Goal: Information Seeking & Learning: Learn about a topic

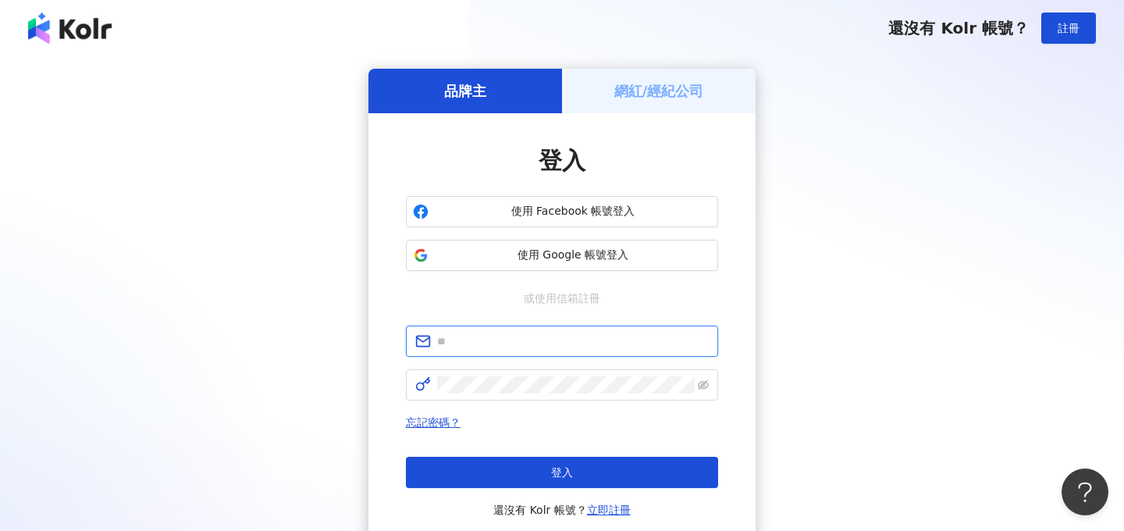
click at [505, 347] on input "text" at bounding box center [573, 341] width 272 height 17
type input "**********"
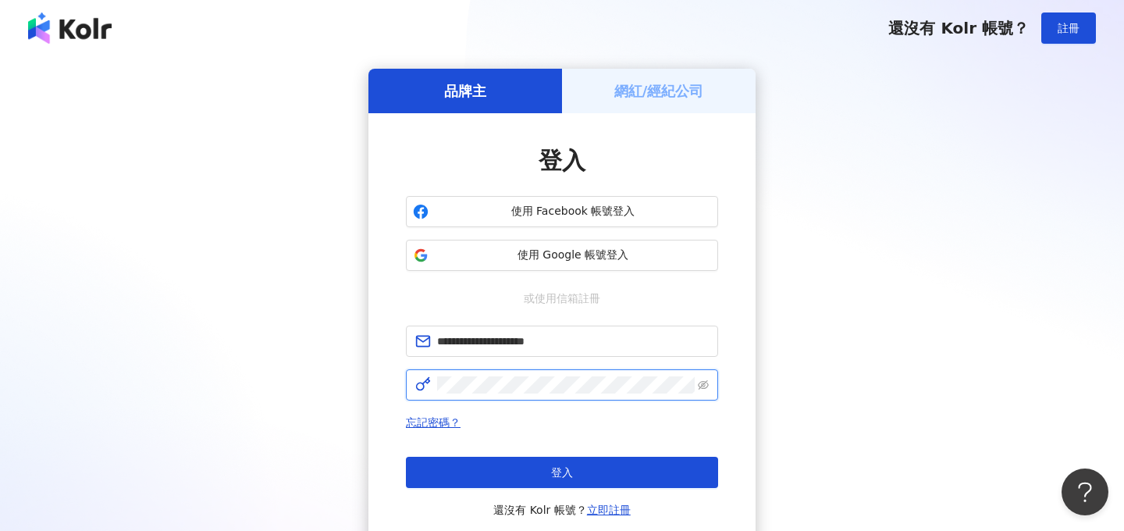
click button "登入" at bounding box center [562, 472] width 312 height 31
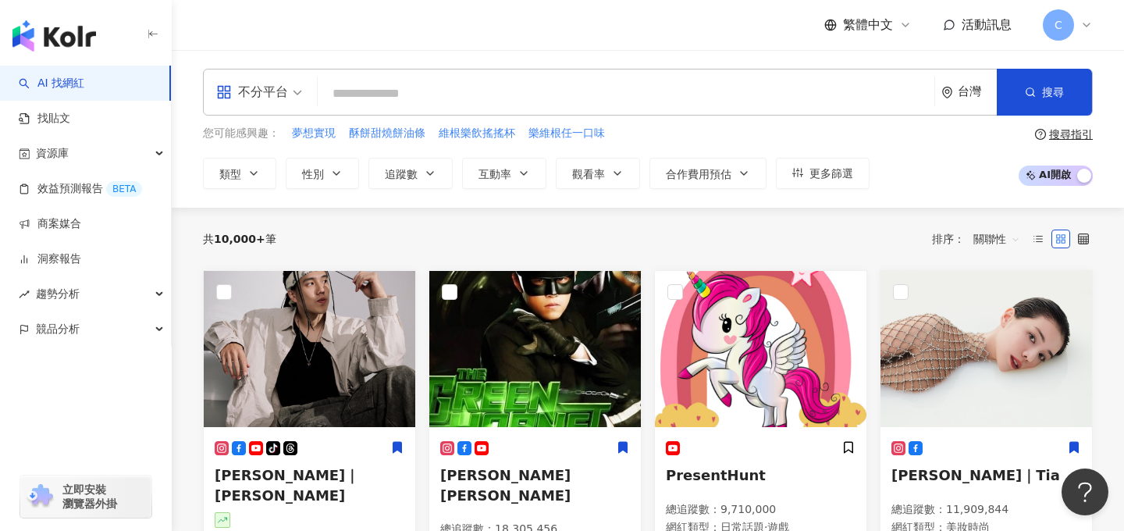
click at [1061, 27] on span "C" at bounding box center [1059, 24] width 8 height 17
click at [1057, 35] on span "C" at bounding box center [1058, 24] width 31 height 31
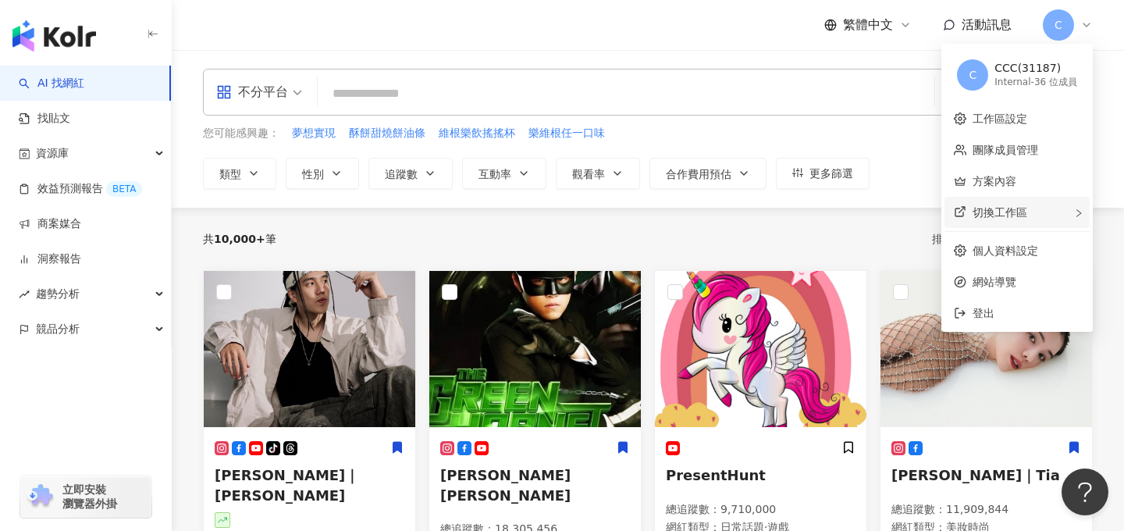
click at [1032, 197] on div "切換工作區" at bounding box center [1017, 212] width 145 height 31
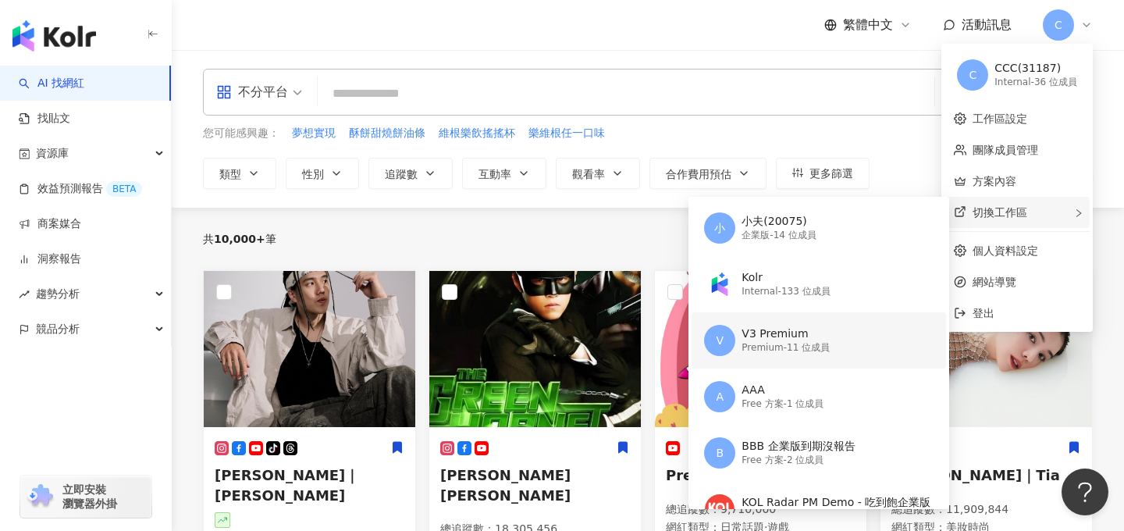
scroll to position [18, 0]
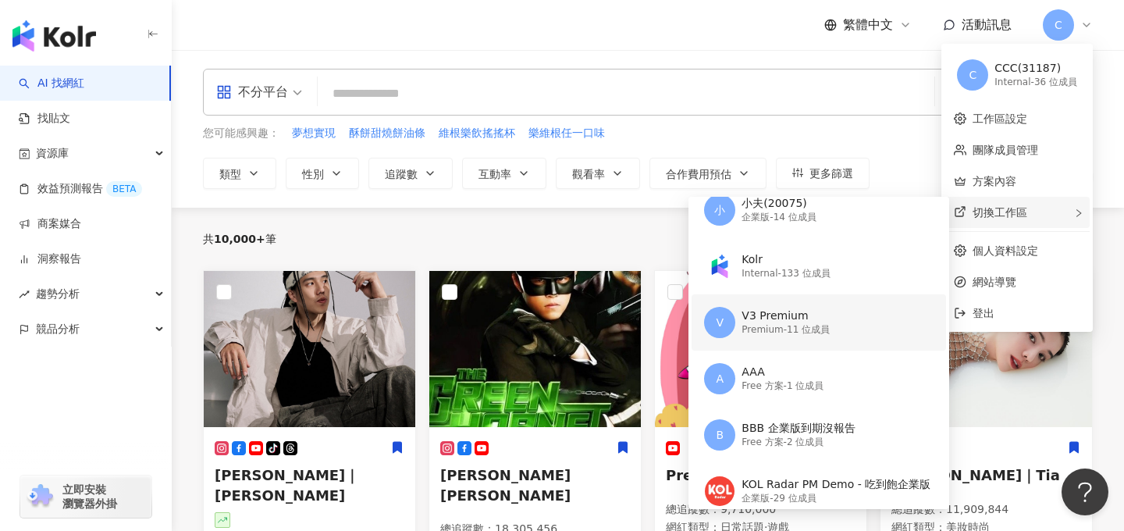
click at [805, 333] on div "Premium - 11 位成員" at bounding box center [786, 329] width 88 height 13
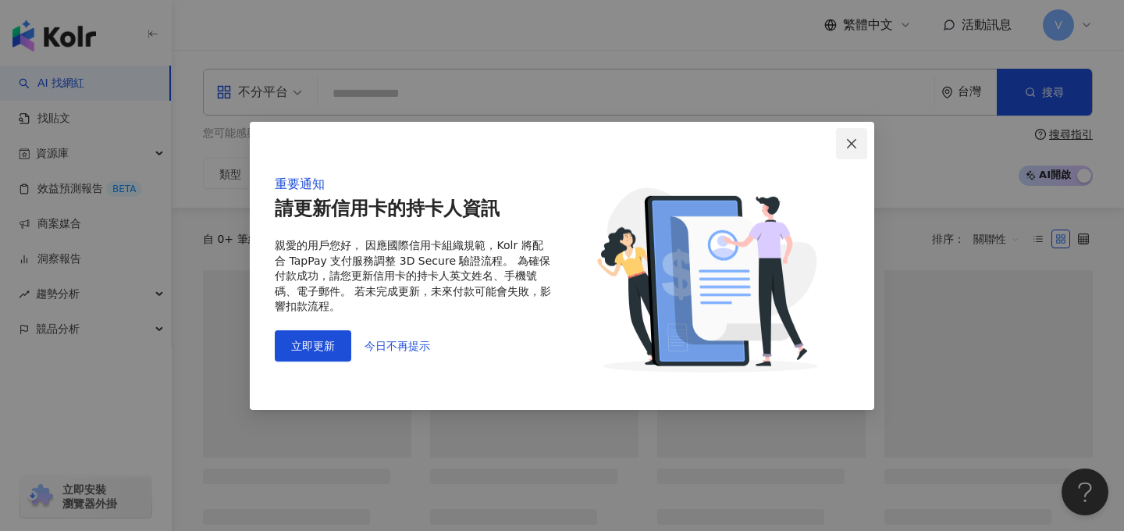
click at [853, 144] on icon "close" at bounding box center [851, 143] width 9 height 9
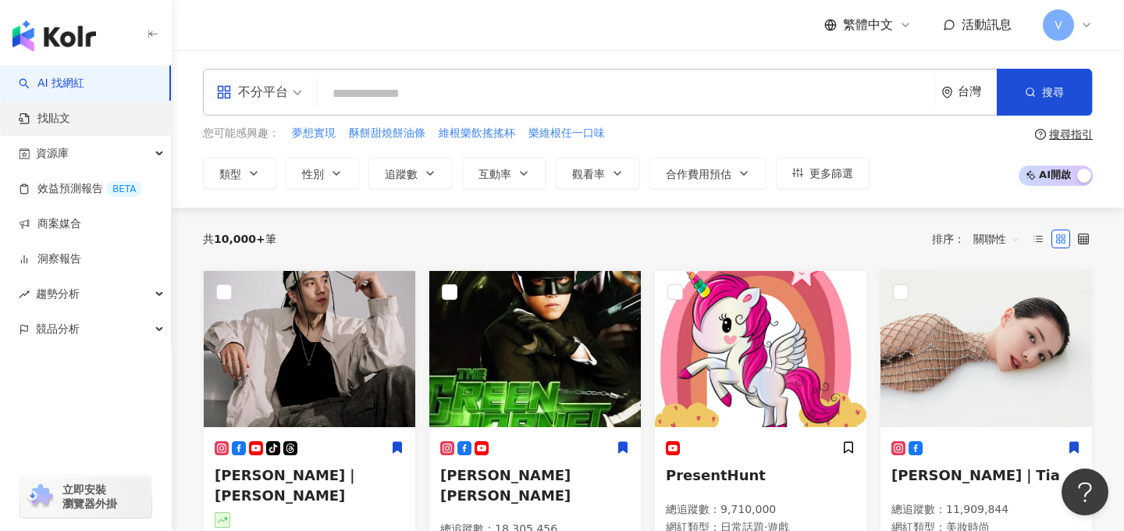
click at [70, 121] on link "找貼文" at bounding box center [45, 119] width 52 height 16
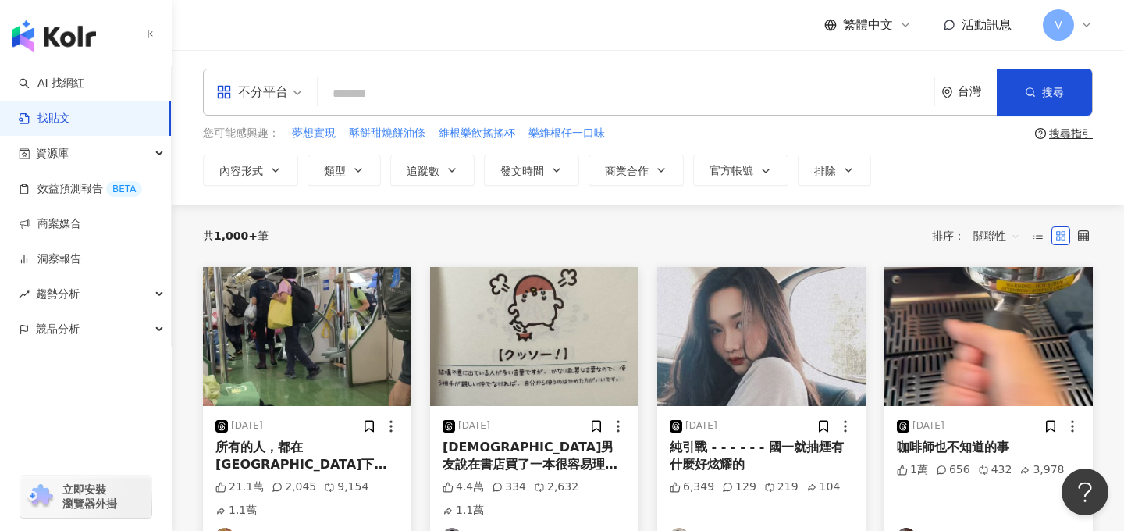
click at [373, 93] on input "search" at bounding box center [626, 94] width 604 height 34
type input "*"
type input "***"
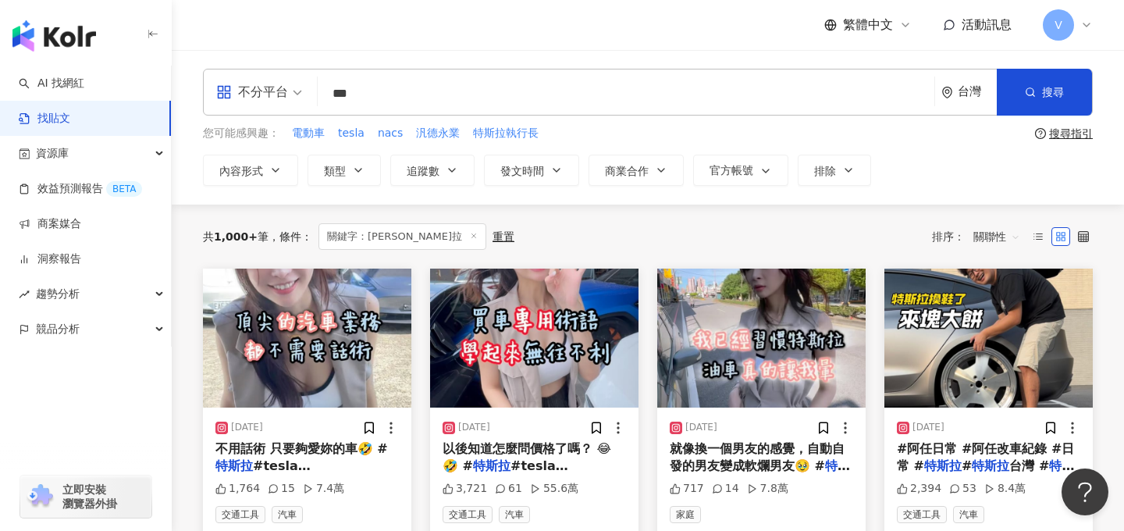
click at [1070, 30] on span "V" at bounding box center [1058, 24] width 31 height 31
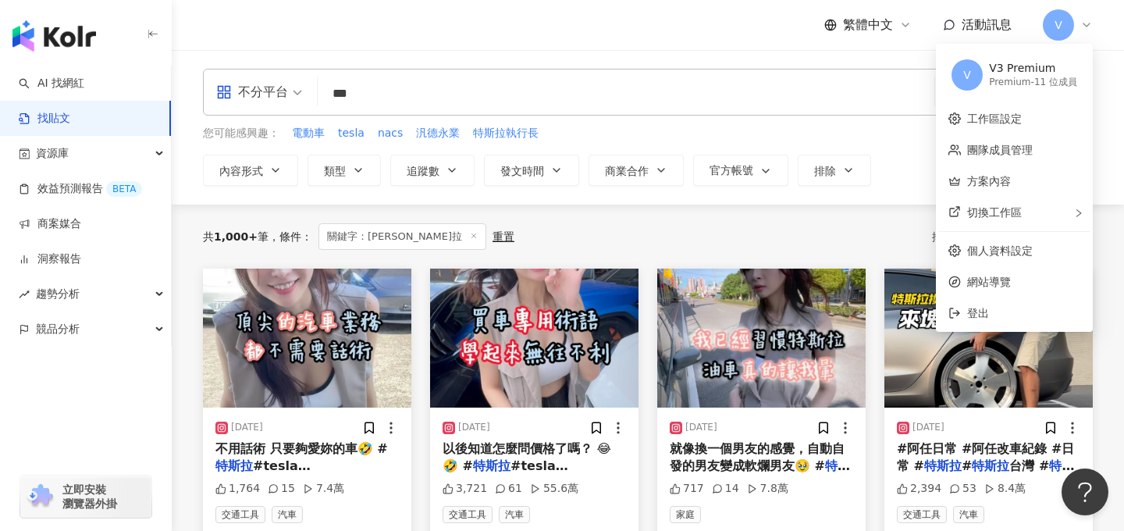
click at [702, 69] on div "不分平台 *** 台灣 搜尋" at bounding box center [648, 92] width 890 height 47
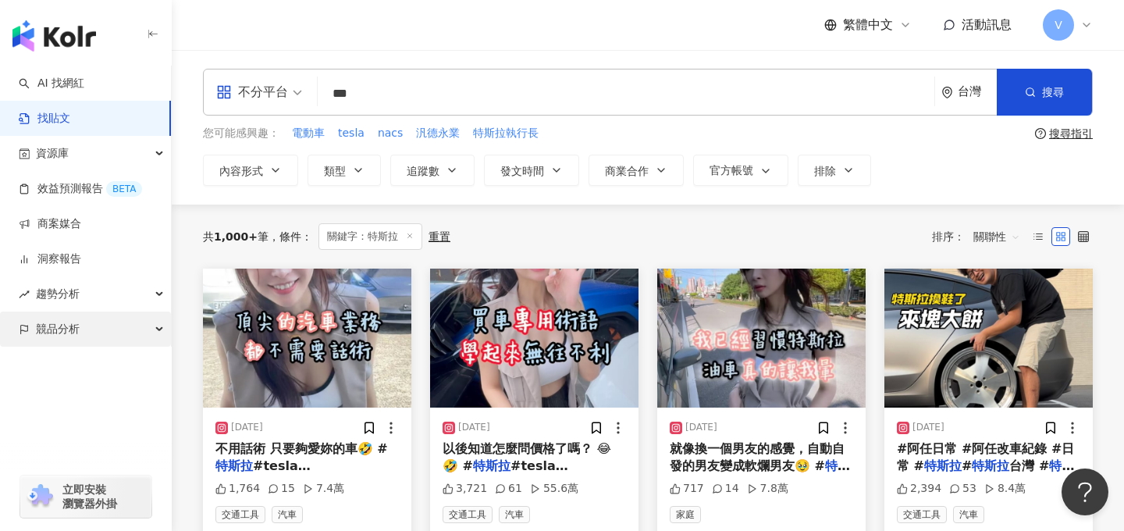
click at [64, 339] on span "競品分析" at bounding box center [58, 329] width 44 height 35
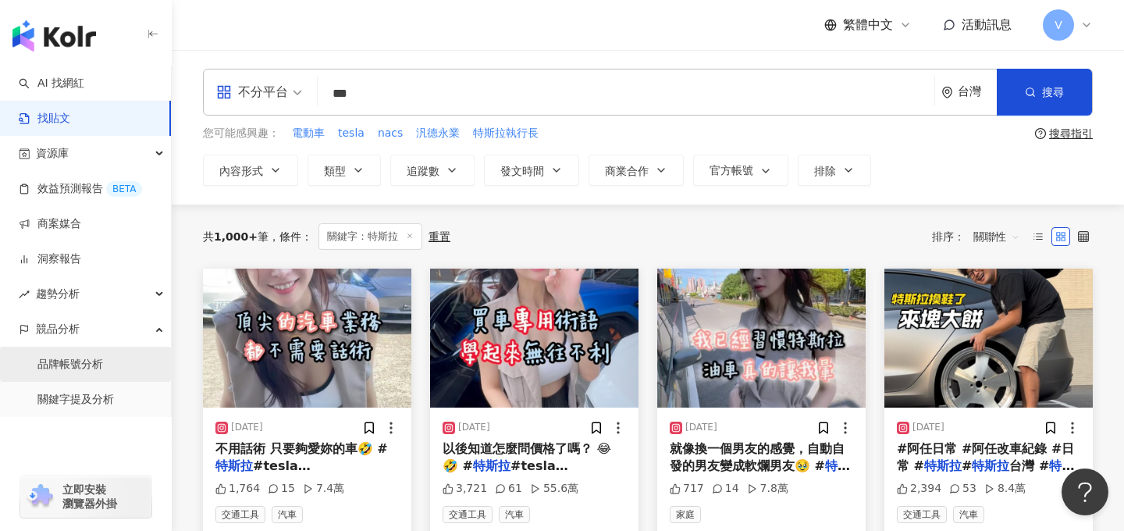
click at [103, 359] on link "品牌帳號分析" at bounding box center [70, 365] width 66 height 16
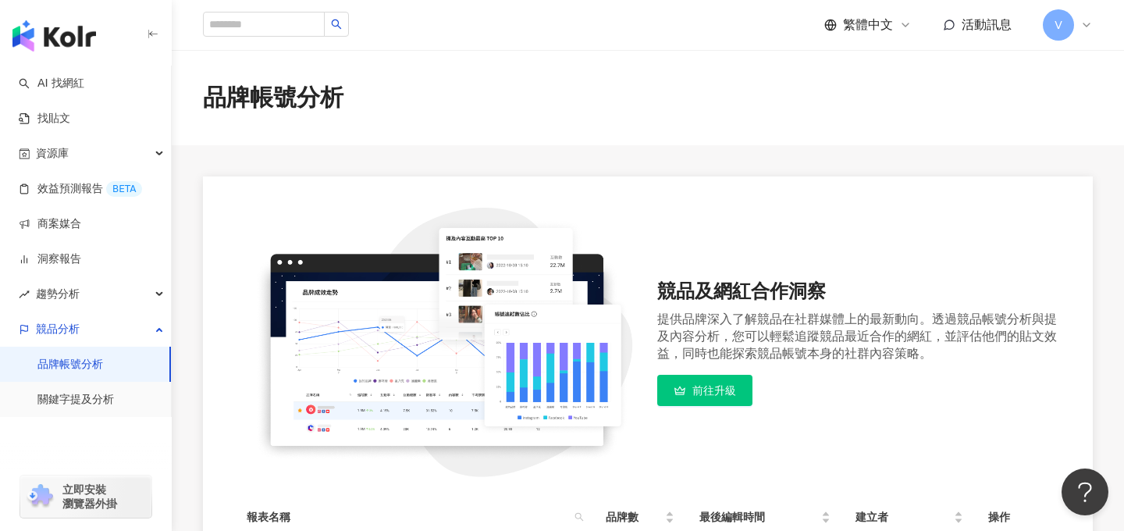
click at [1053, 25] on span "V" at bounding box center [1058, 24] width 31 height 31
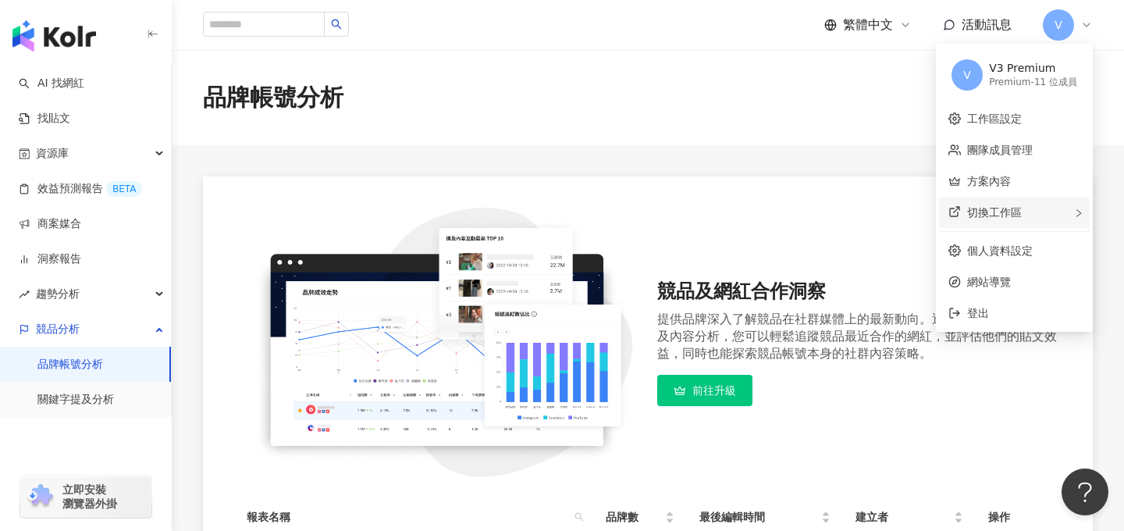
click at [1024, 218] on div "切換工作區" at bounding box center [1014, 212] width 151 height 31
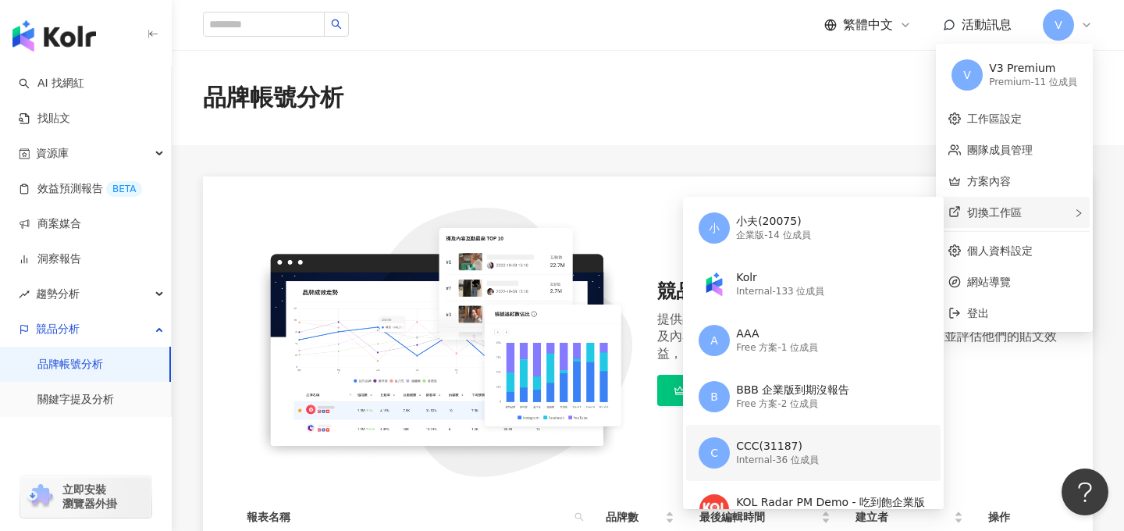
click at [820, 426] on div "C CCC(31187) Internal - 36 位成員" at bounding box center [812, 453] width 226 height 56
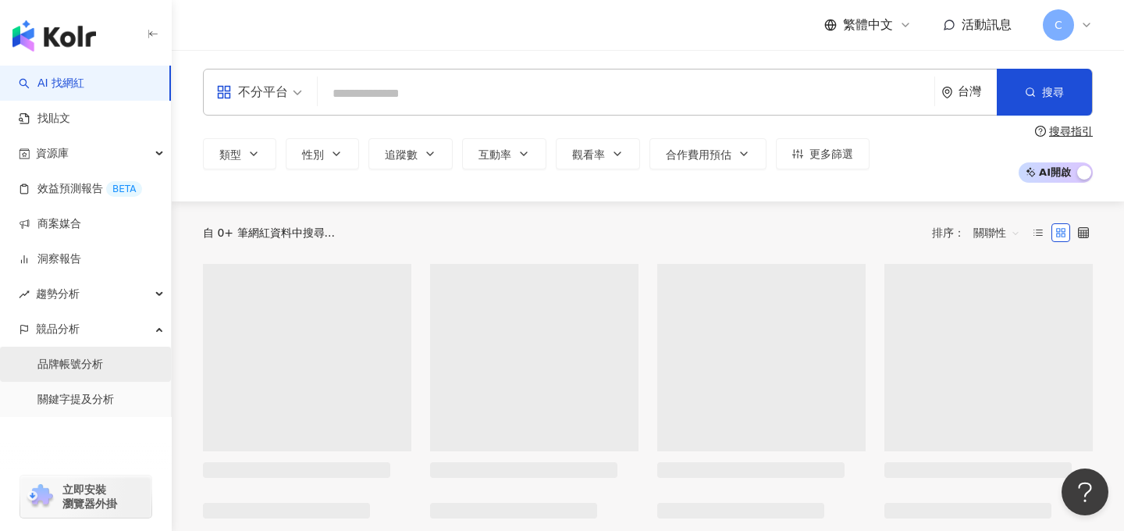
click at [103, 363] on link "品牌帳號分析" at bounding box center [70, 365] width 66 height 16
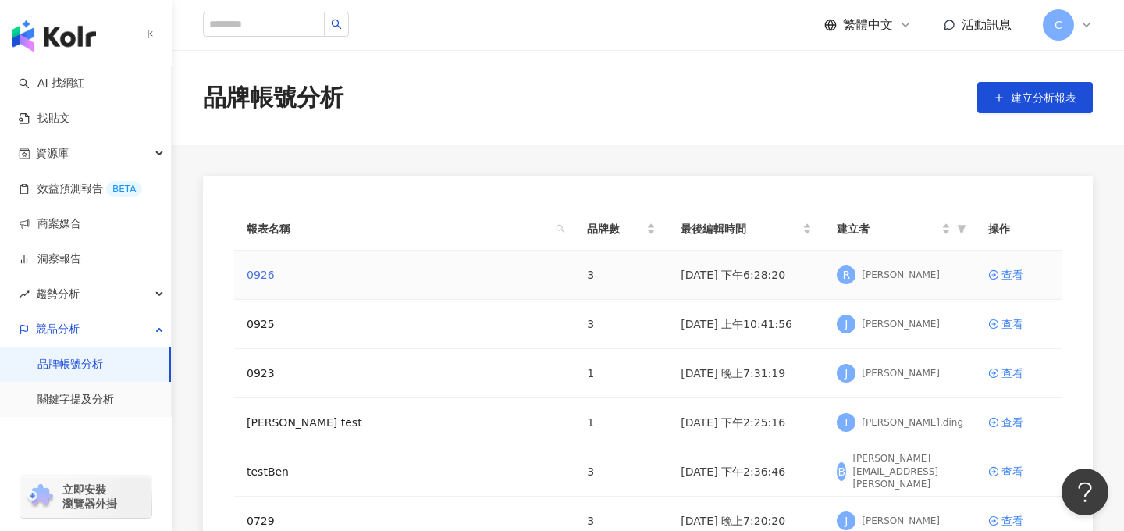
click at [262, 275] on link "0926" at bounding box center [261, 274] width 28 height 17
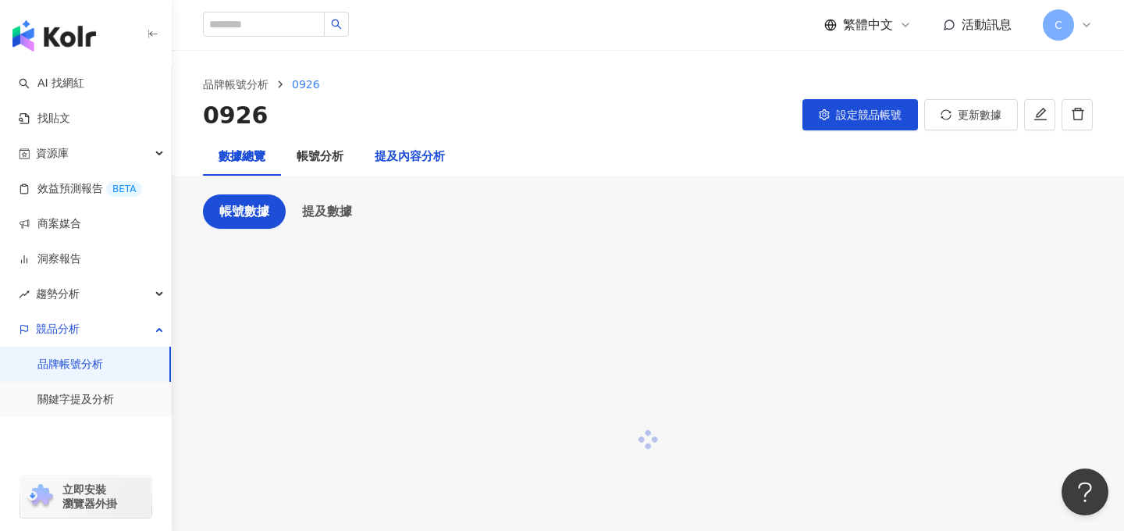
click at [424, 159] on div "提及內容分析" at bounding box center [410, 157] width 70 height 19
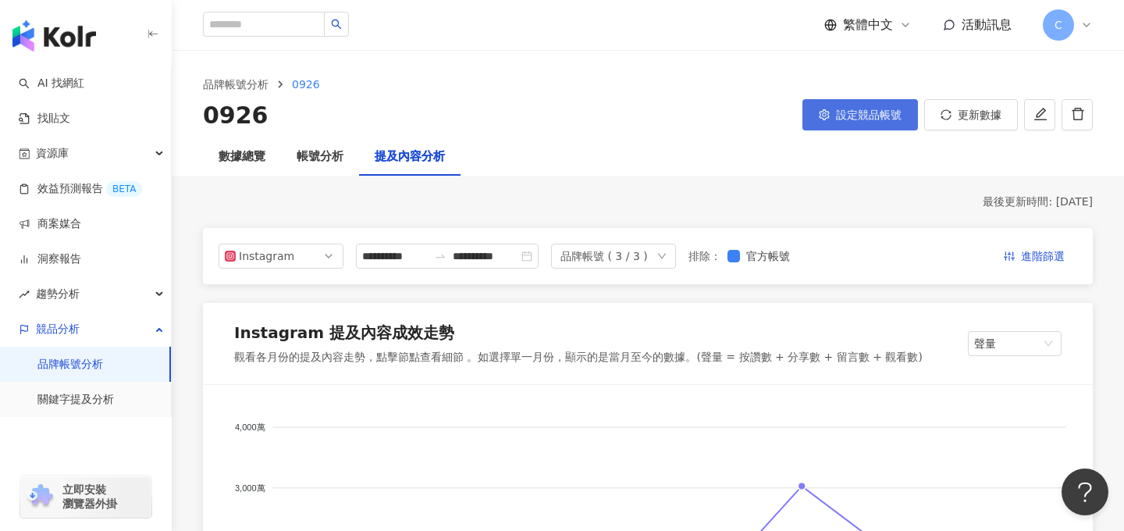
click at [862, 116] on span "設定競品帳號" at bounding box center [869, 115] width 66 height 12
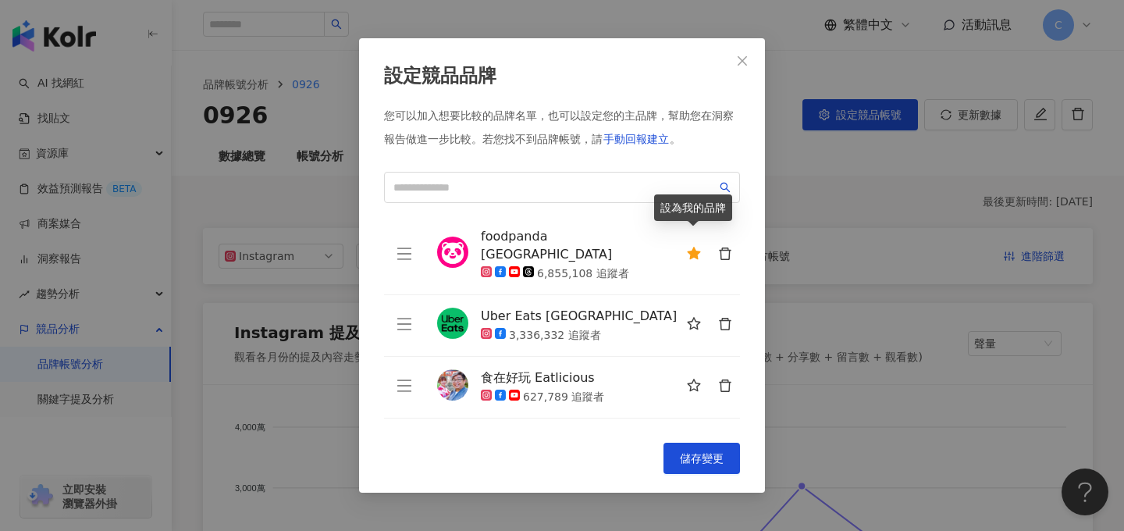
click at [697, 248] on icon "star" at bounding box center [693, 253] width 13 height 12
click at [704, 454] on span "儲存變更" at bounding box center [702, 458] width 44 height 12
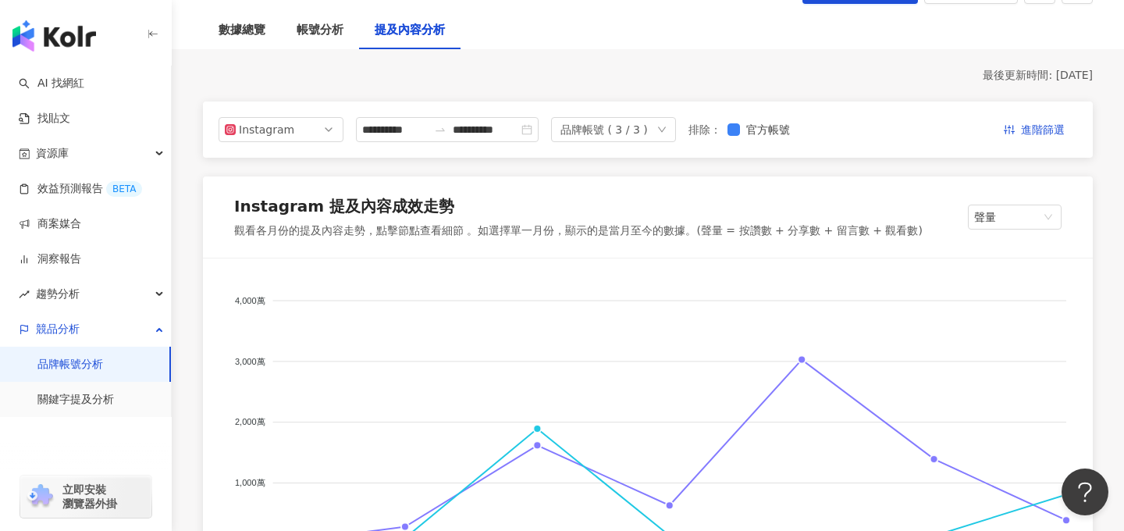
scroll to position [127, 0]
click at [648, 130] on div "品牌帳號 ( 3 / 3 )" at bounding box center [604, 128] width 87 height 23
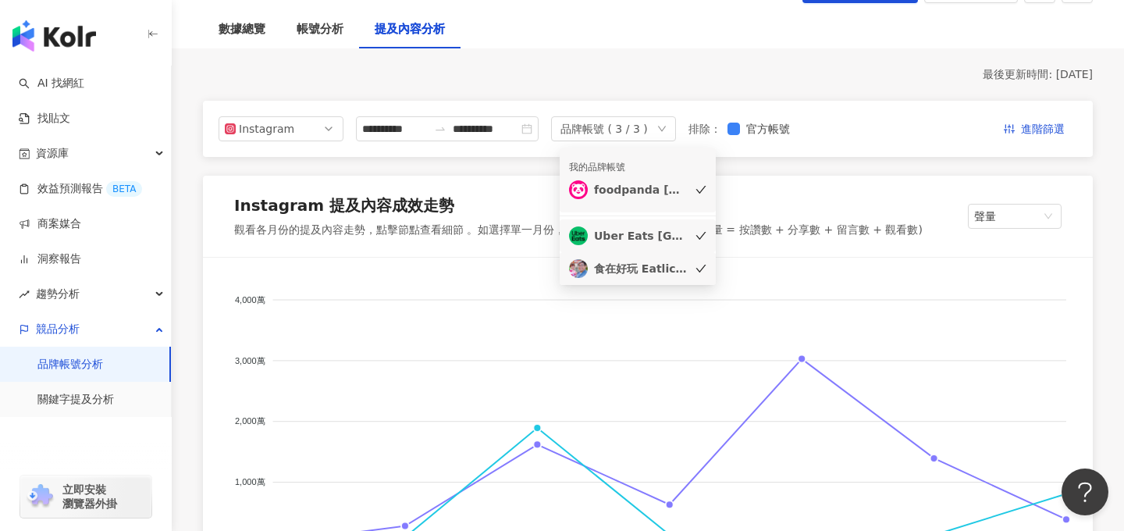
click at [634, 236] on div "Uber Eats Taiwan" at bounding box center [641, 235] width 94 height 17
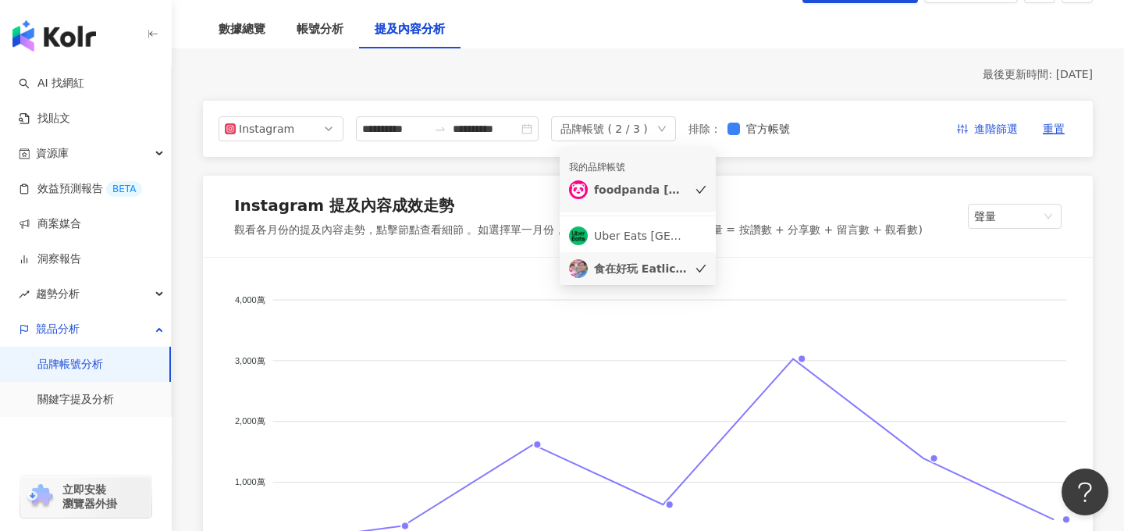
click at [640, 269] on div "食在好玩 Eatlicious" at bounding box center [641, 268] width 94 height 17
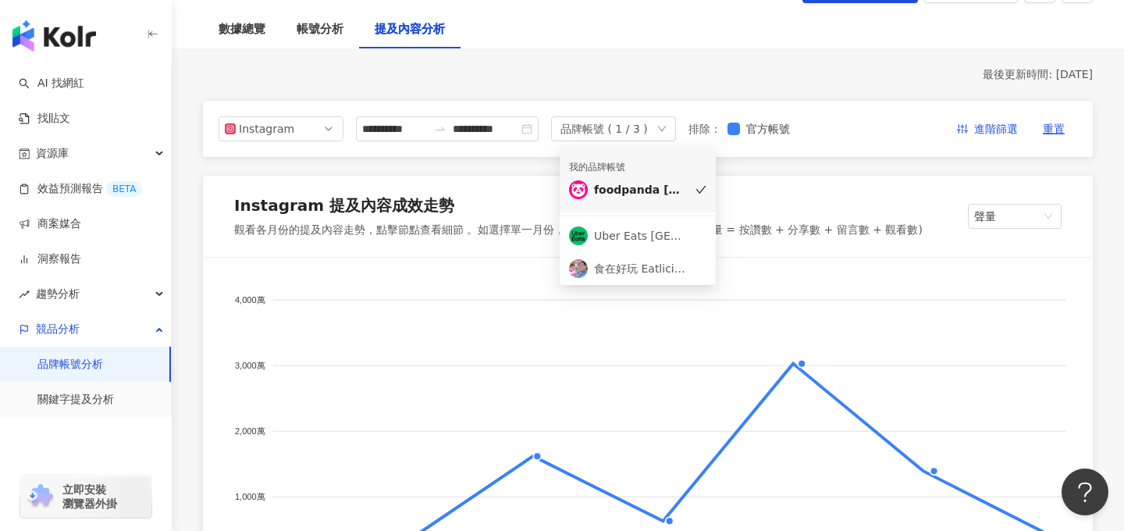
click at [888, 74] on div "最後更新時間: 2025/9/29" at bounding box center [648, 75] width 890 height 16
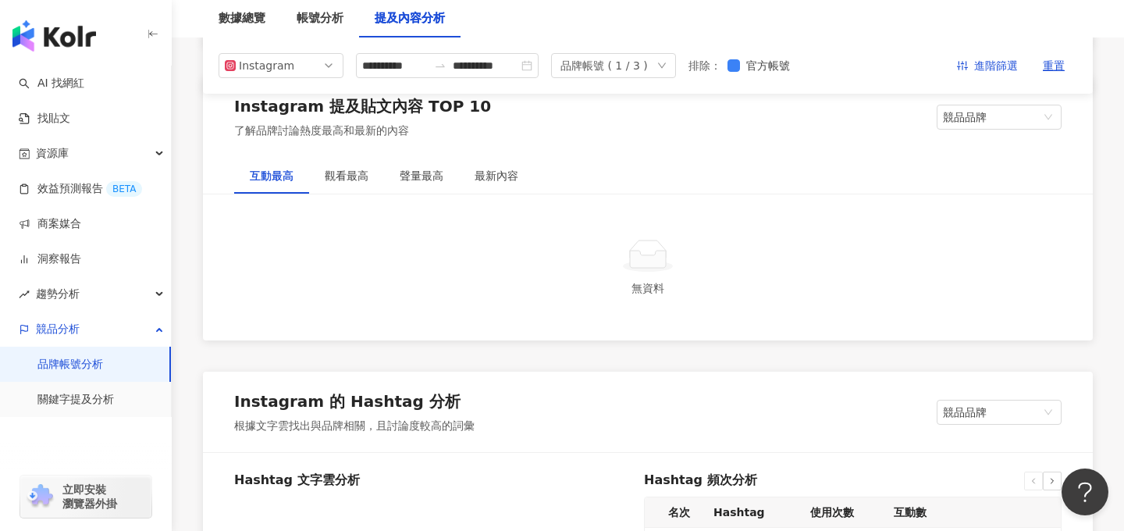
scroll to position [2331, 0]
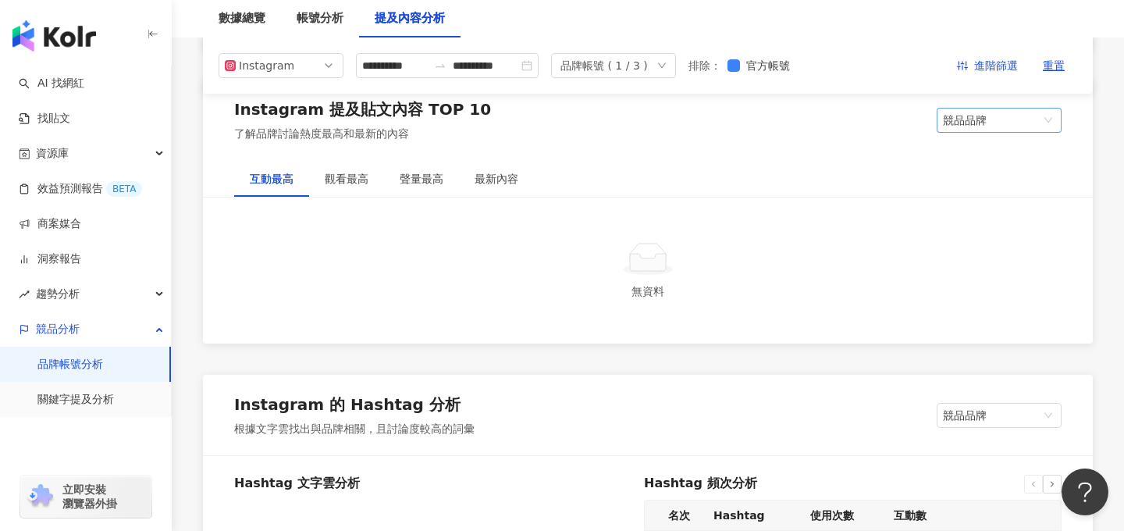
click at [967, 127] on span "競品品牌" at bounding box center [999, 120] width 112 height 23
click at [971, 170] on div "我的品牌" at bounding box center [1000, 178] width 100 height 17
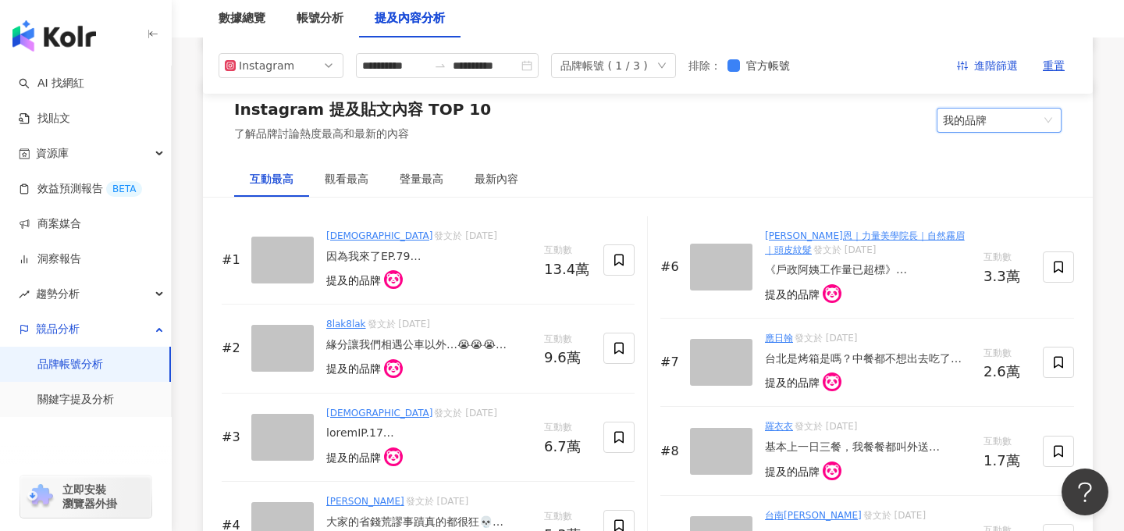
click at [978, 119] on span "我的品牌" at bounding box center [999, 120] width 112 height 23
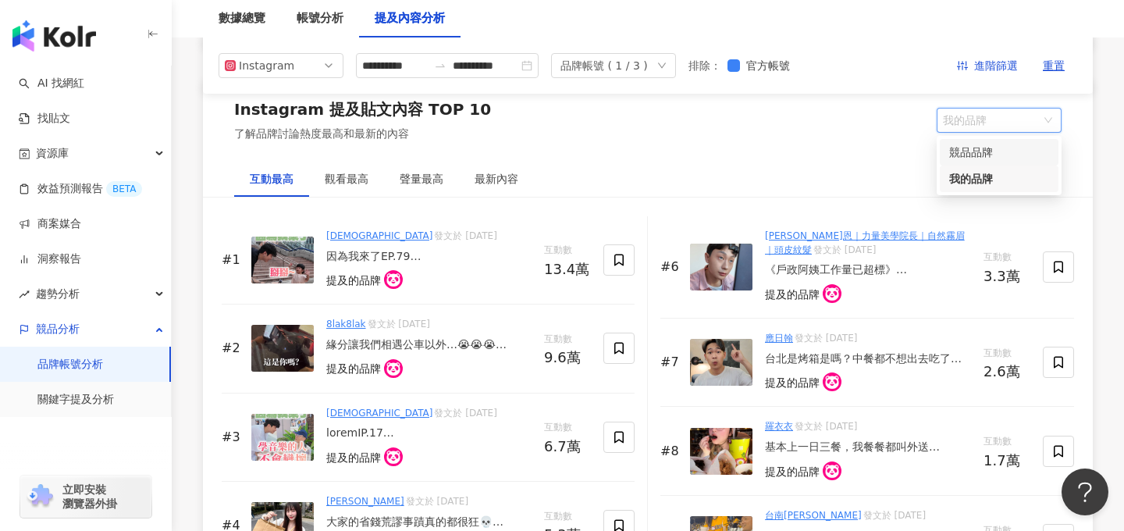
click at [976, 162] on div "競品品牌" at bounding box center [999, 152] width 119 height 27
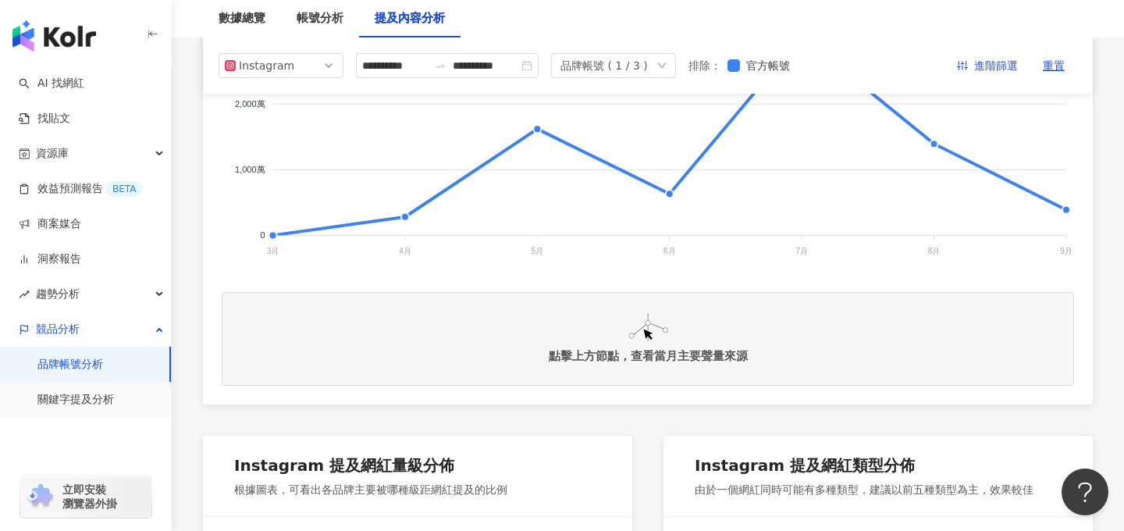
scroll to position [230, 0]
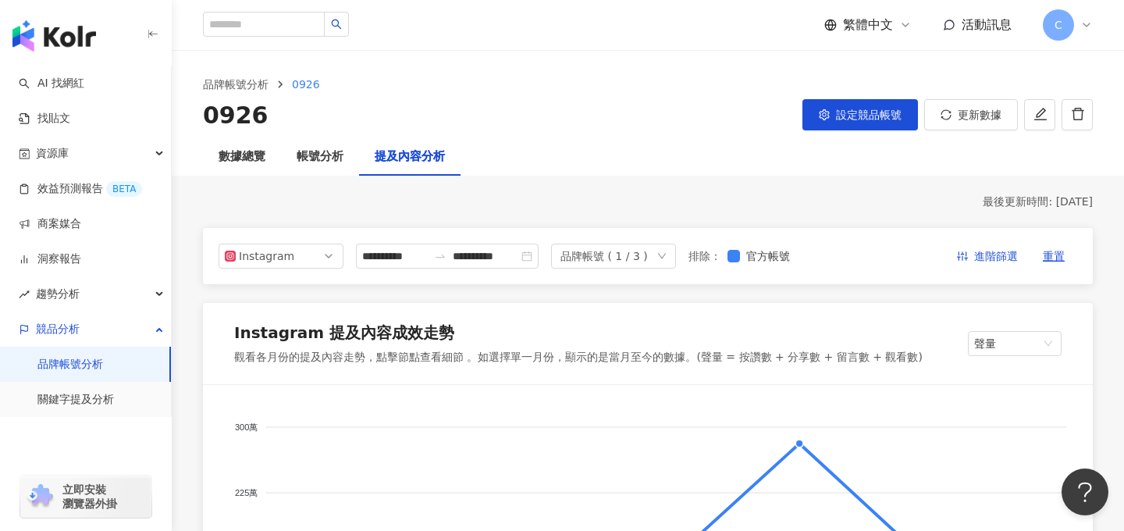
click at [55, 35] on img "button" at bounding box center [54, 35] width 84 height 31
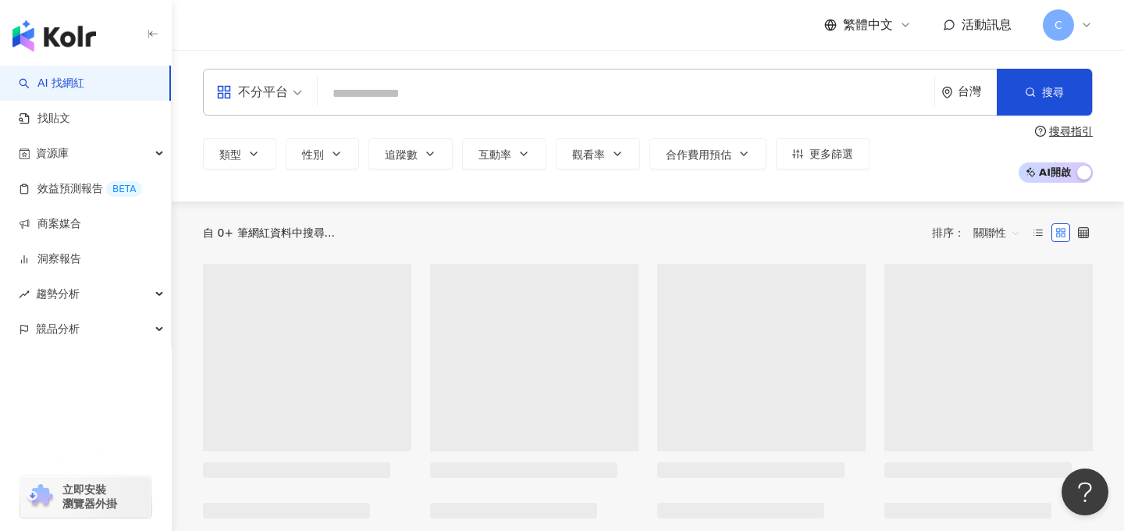
click at [459, 102] on input "search" at bounding box center [626, 94] width 604 height 30
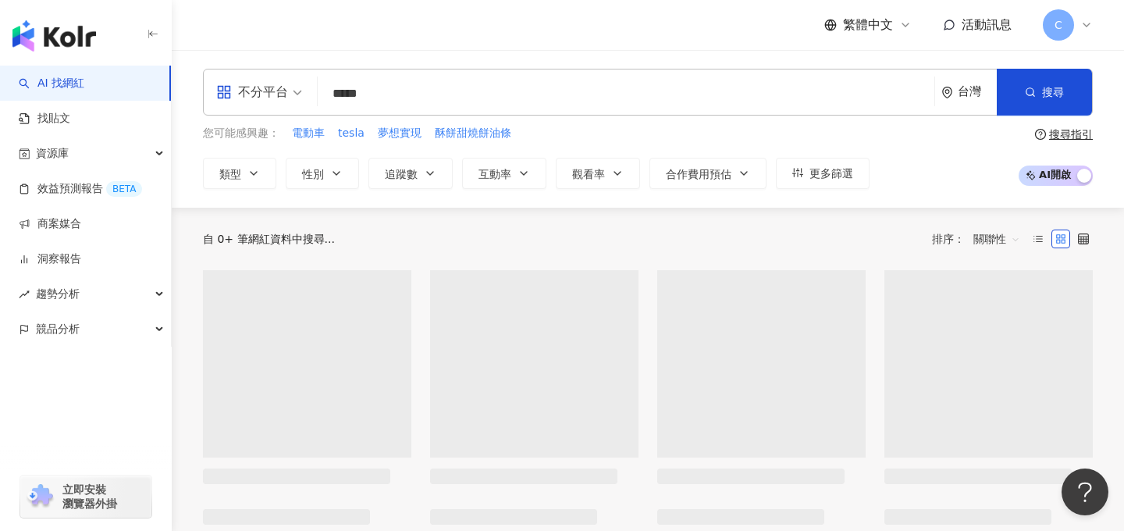
type input "******"
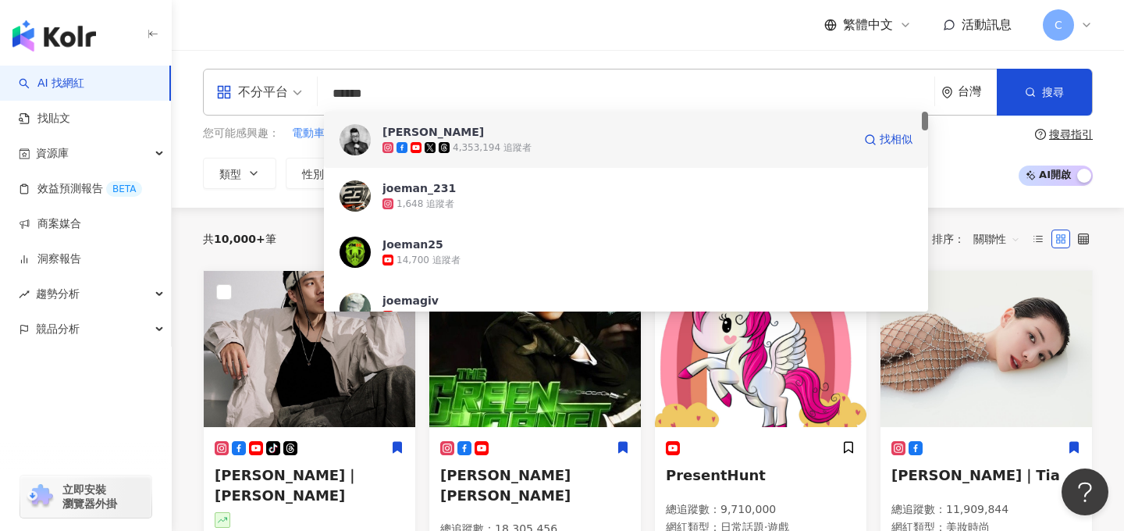
click at [491, 136] on span "Joeman" at bounding box center [618, 132] width 470 height 16
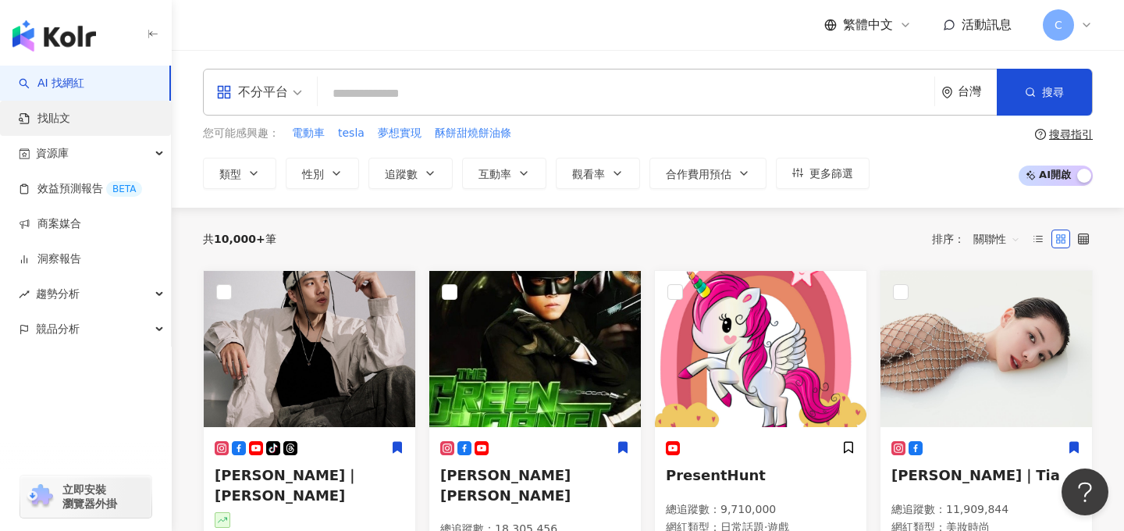
click at [70, 120] on link "找貼文" at bounding box center [45, 119] width 52 height 16
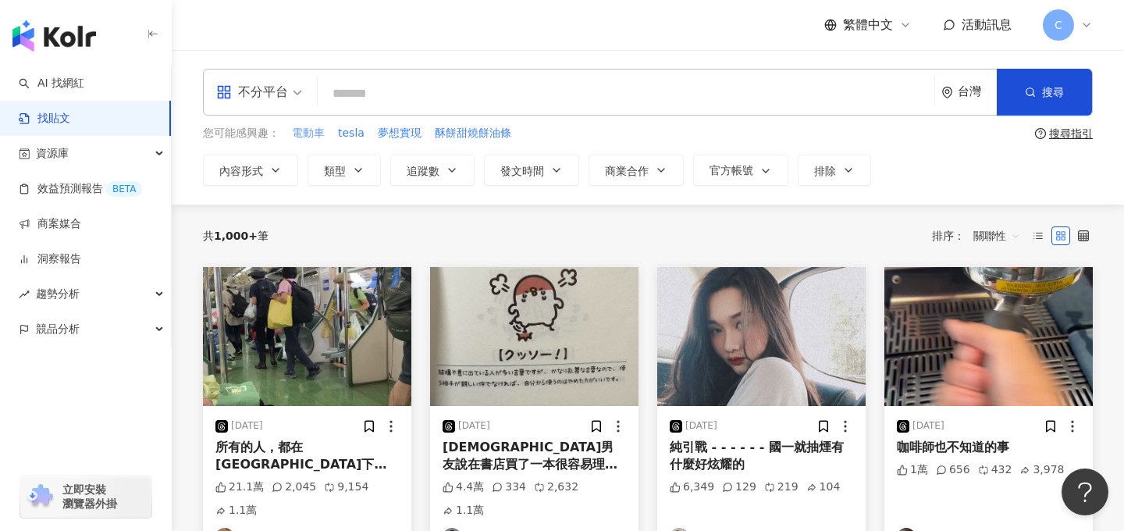
click at [323, 133] on span "電動車" at bounding box center [308, 134] width 33 height 16
type input "***"
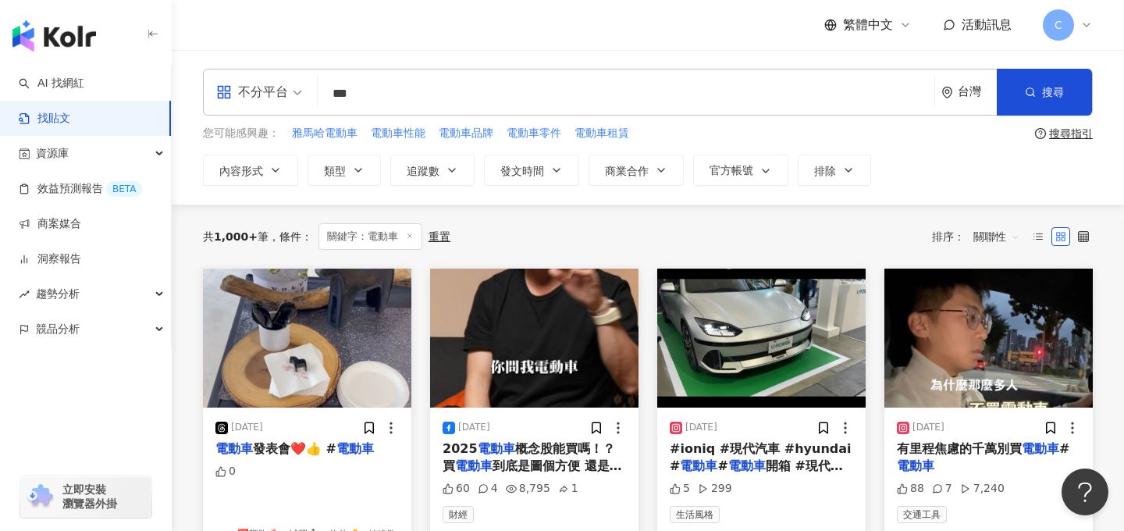
click at [268, 91] on div "不分平台" at bounding box center [252, 92] width 72 height 25
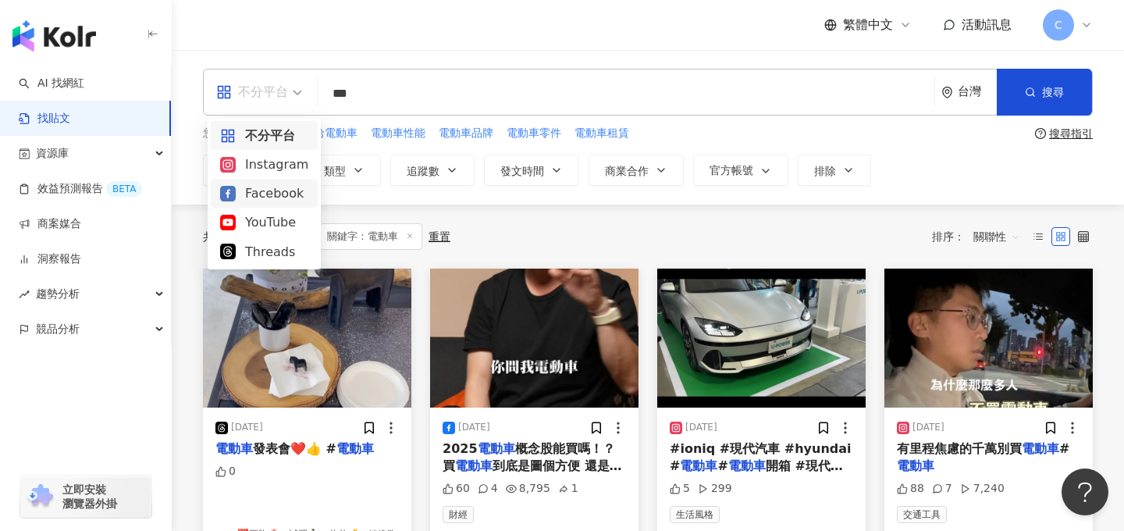
click at [276, 183] on div "Facebook" at bounding box center [264, 193] width 107 height 29
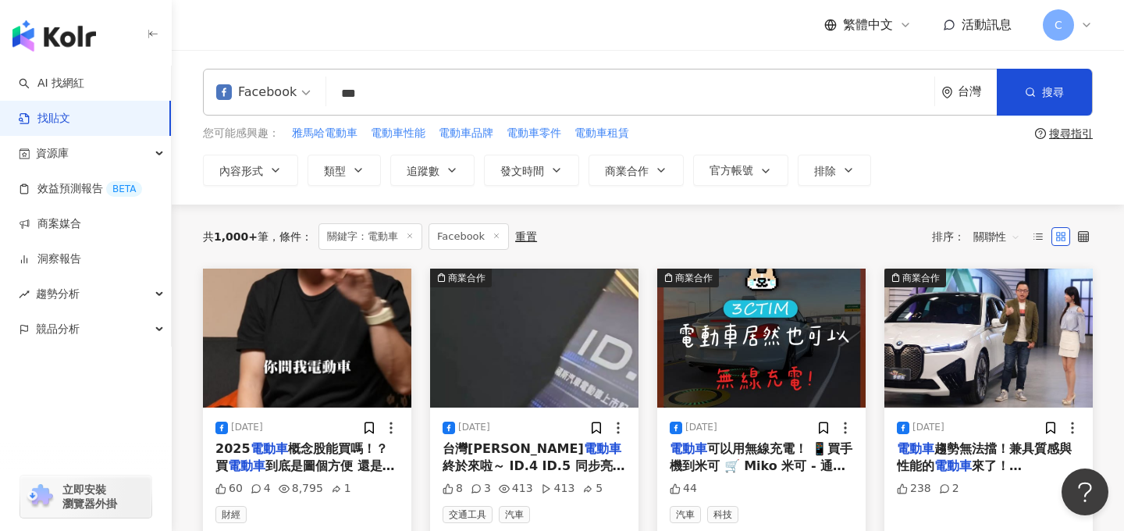
click at [250, 84] on div "Facebook" at bounding box center [256, 92] width 80 height 25
click at [251, 104] on div "Facebook" at bounding box center [256, 92] width 80 height 25
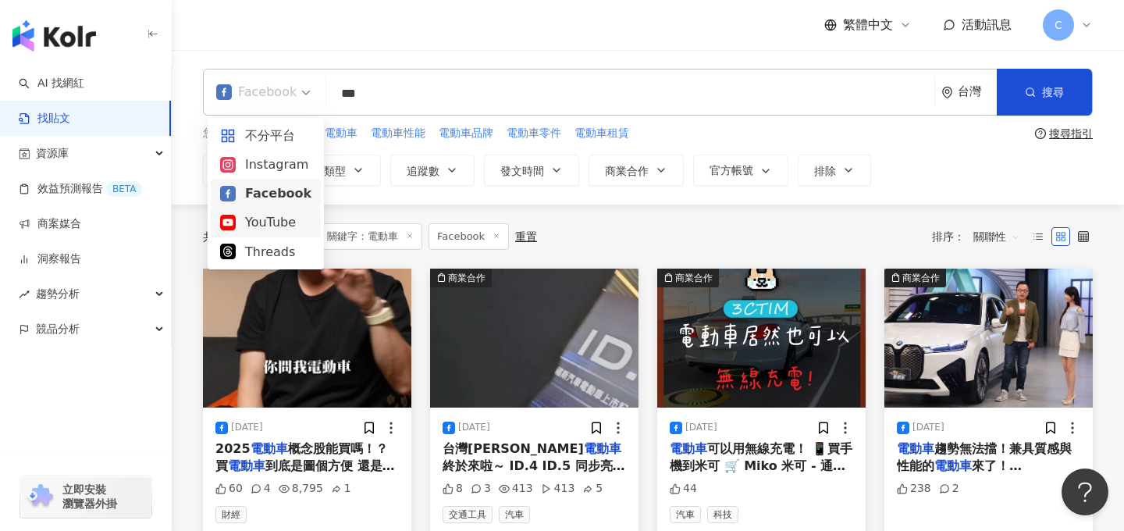
click at [261, 223] on div "YouTube" at bounding box center [265, 222] width 91 height 20
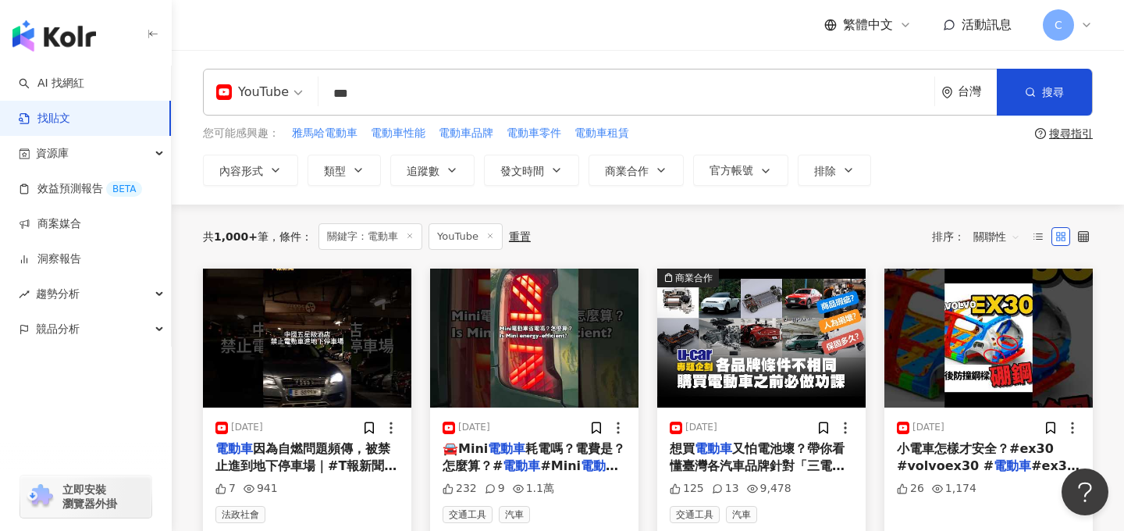
click at [273, 84] on div "YouTube" at bounding box center [252, 92] width 73 height 25
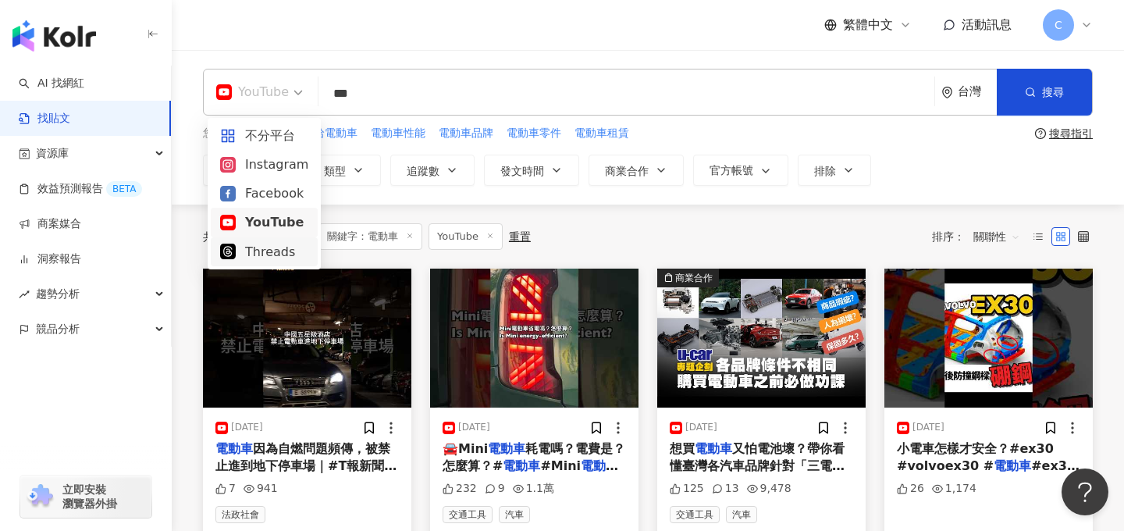
click at [286, 244] on div "Threads" at bounding box center [264, 252] width 88 height 20
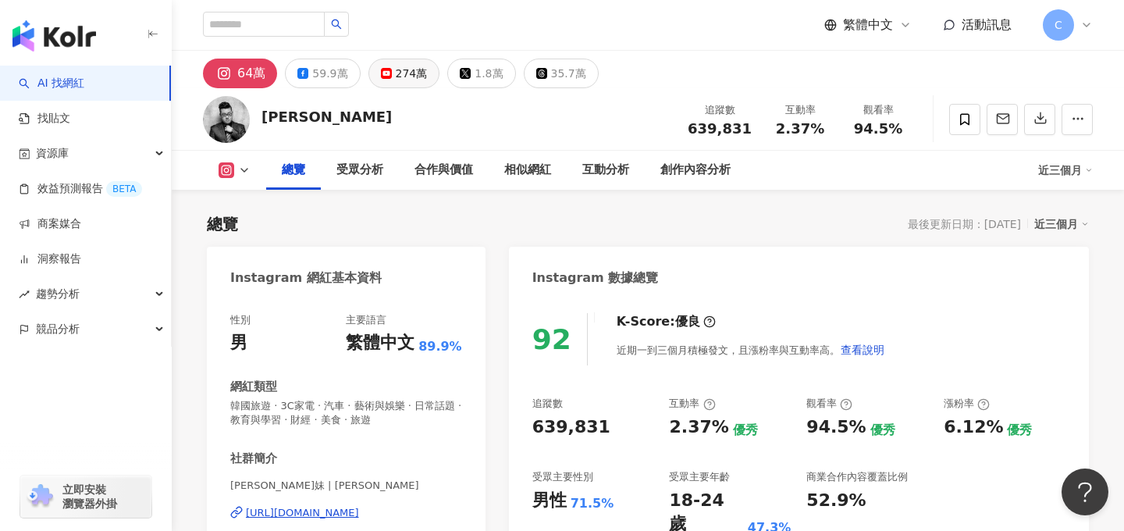
click at [399, 80] on div "274萬" at bounding box center [412, 73] width 32 height 22
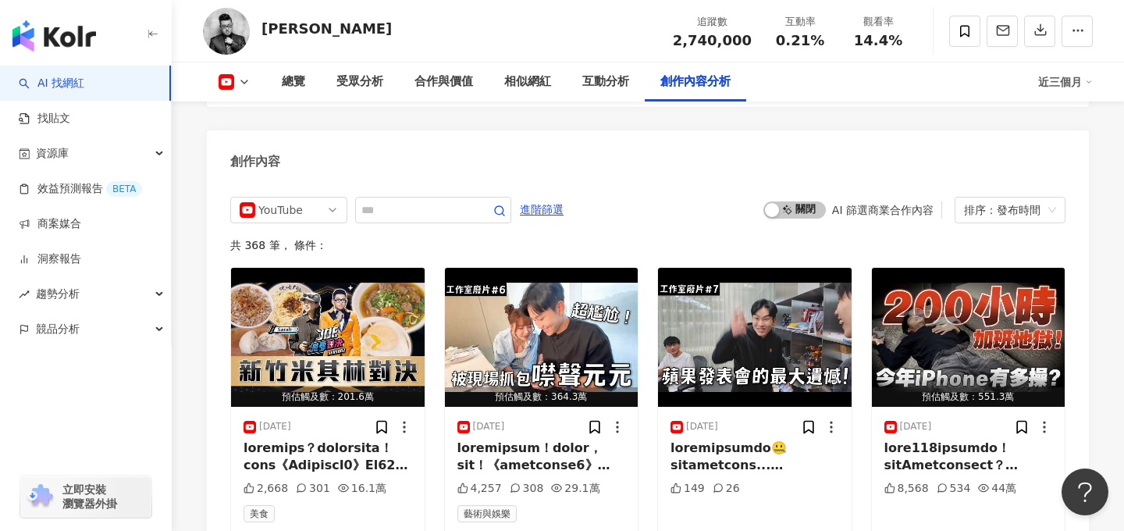
scroll to position [4270, 0]
